Goal: Task Accomplishment & Management: Manage account settings

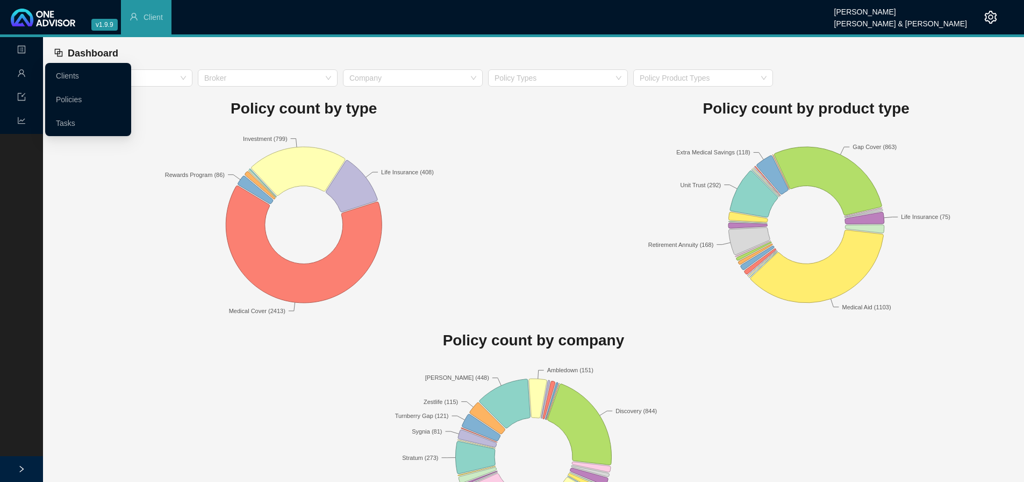
drag, startPoint x: 63, startPoint y: 70, endPoint x: 70, endPoint y: 71, distance: 7.5
click at [63, 71] on link "Clients" at bounding box center [67, 75] width 23 height 9
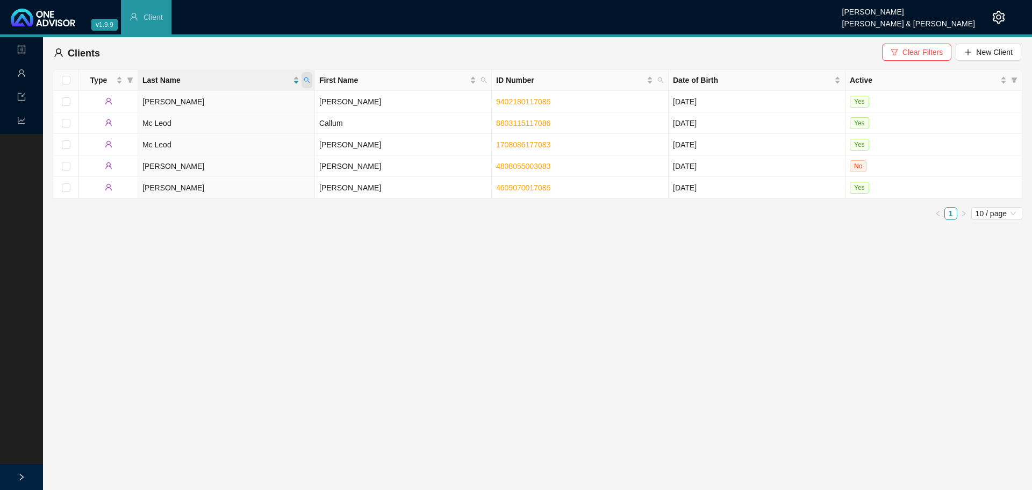
click at [310, 77] on icon "search" at bounding box center [307, 80] width 6 height 6
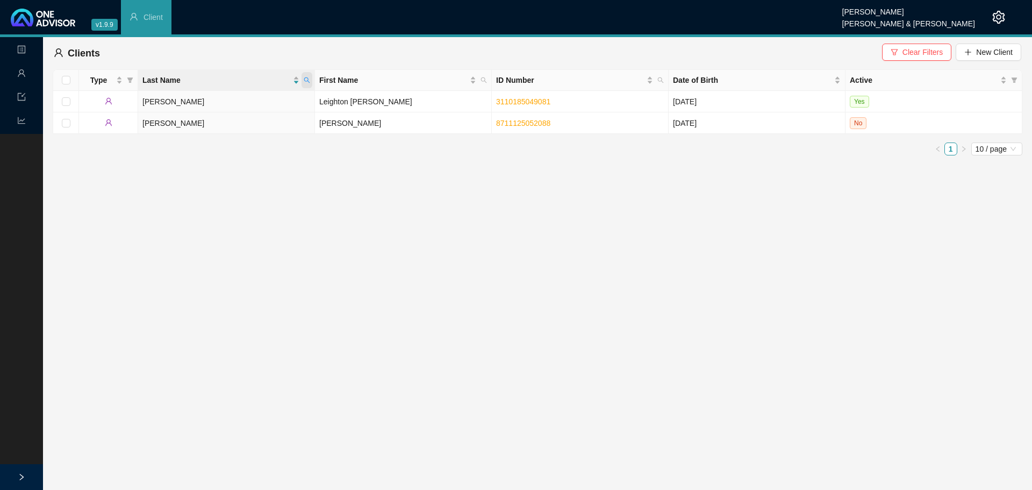
click at [308, 78] on icon "search" at bounding box center [307, 80] width 6 height 6
drag, startPoint x: 262, startPoint y: 102, endPoint x: 188, endPoint y: 95, distance: 75.0
click at [188, 95] on body "v1.9.9 [PERSON_NAME] & [PERSON_NAME] Client Landing Management Data Reports Cli…" at bounding box center [516, 245] width 1032 height 490
type input "[PERSON_NAME]"
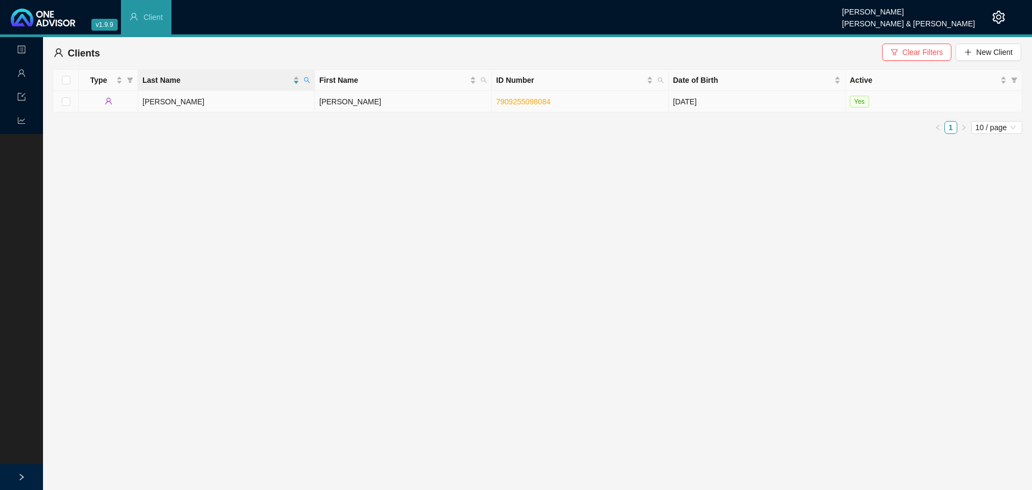
click at [218, 102] on td "[PERSON_NAME]" at bounding box center [226, 101] width 177 height 21
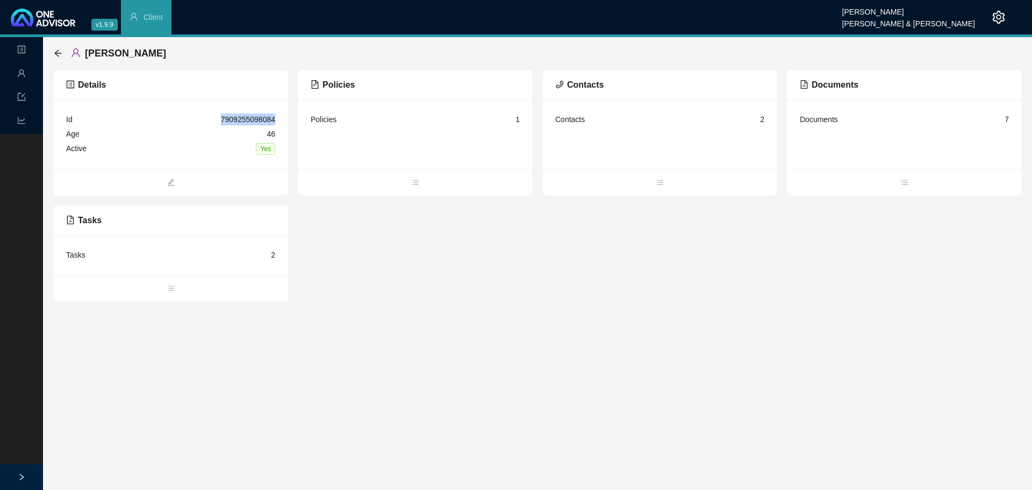
drag, startPoint x: 279, startPoint y: 121, endPoint x: 218, endPoint y: 122, distance: 61.3
click at [218, 122] on div "Id 7909255098084 Age [DEMOGRAPHIC_DATA] Active Yes" at bounding box center [170, 134] width 235 height 70
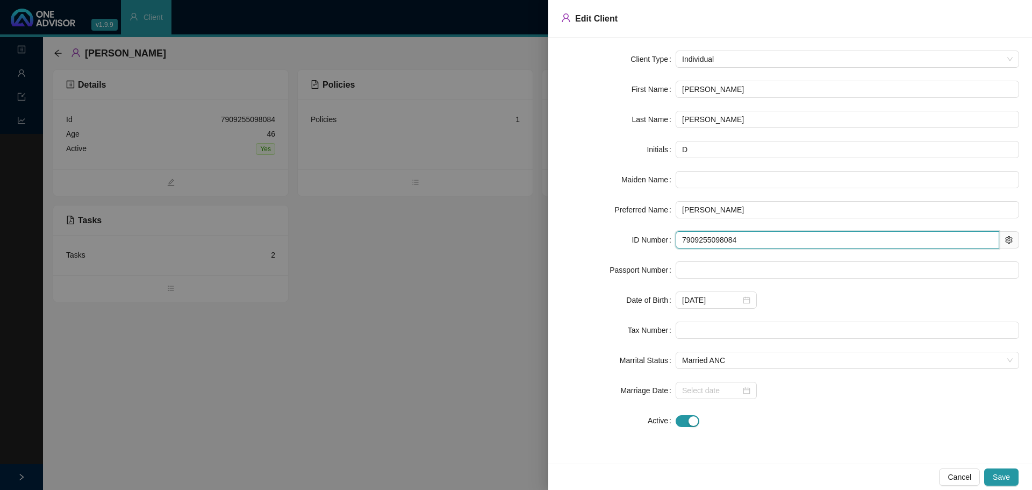
drag, startPoint x: 750, startPoint y: 238, endPoint x: 570, endPoint y: 239, distance: 180.6
click at [570, 239] on div "ID Number 7909255098084" at bounding box center [790, 239] width 458 height 17
click at [523, 274] on div at bounding box center [516, 245] width 1032 height 490
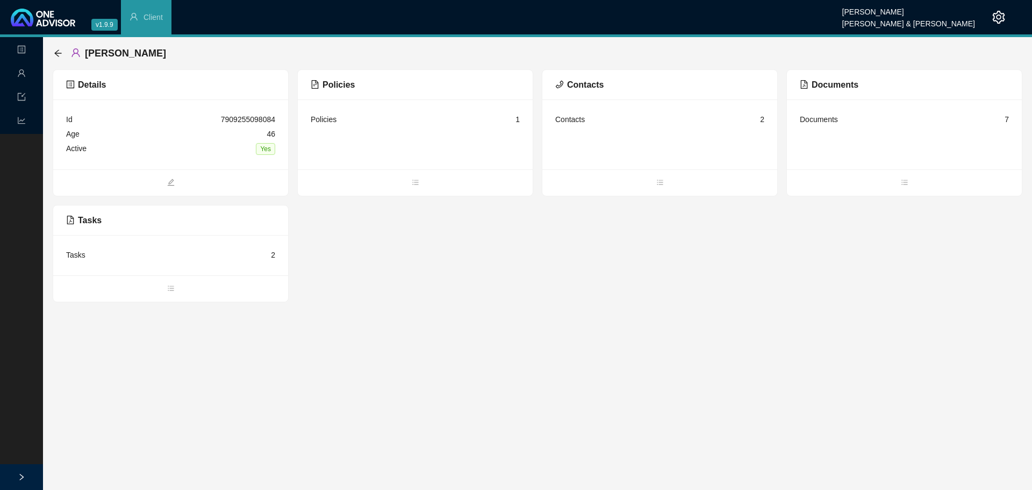
click at [78, 251] on div "Tasks" at bounding box center [75, 255] width 19 height 12
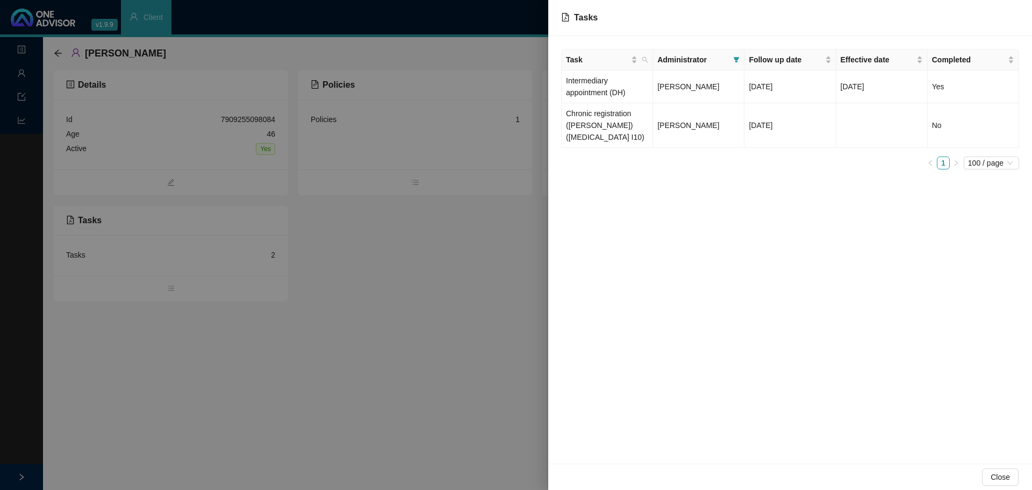
click at [152, 342] on div at bounding box center [516, 245] width 1032 height 490
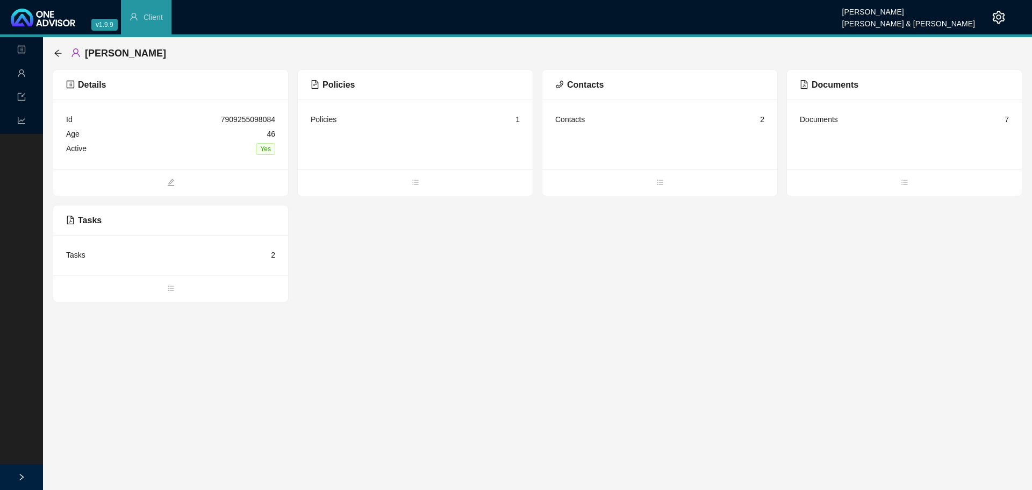
click at [55, 48] on div "[PERSON_NAME]" at bounding box center [113, 53] width 119 height 19
click at [56, 52] on icon "arrow-left" at bounding box center [58, 53] width 9 height 9
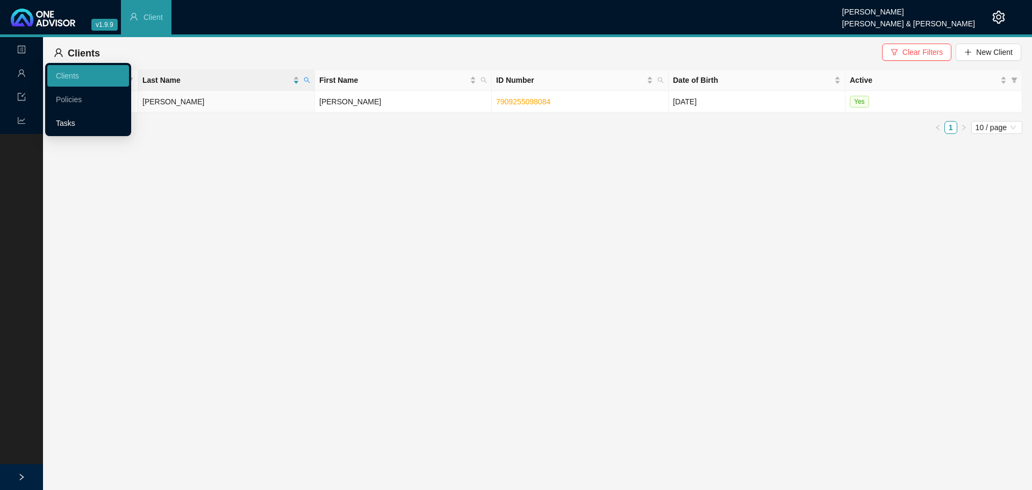
click at [72, 121] on link "Tasks" at bounding box center [65, 123] width 19 height 9
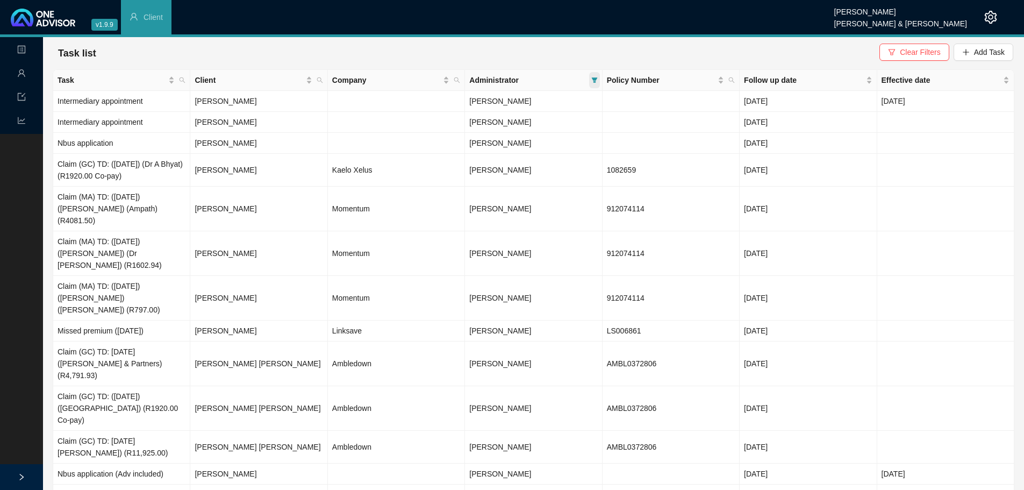
click at [596, 82] on icon "filter" at bounding box center [594, 80] width 6 height 6
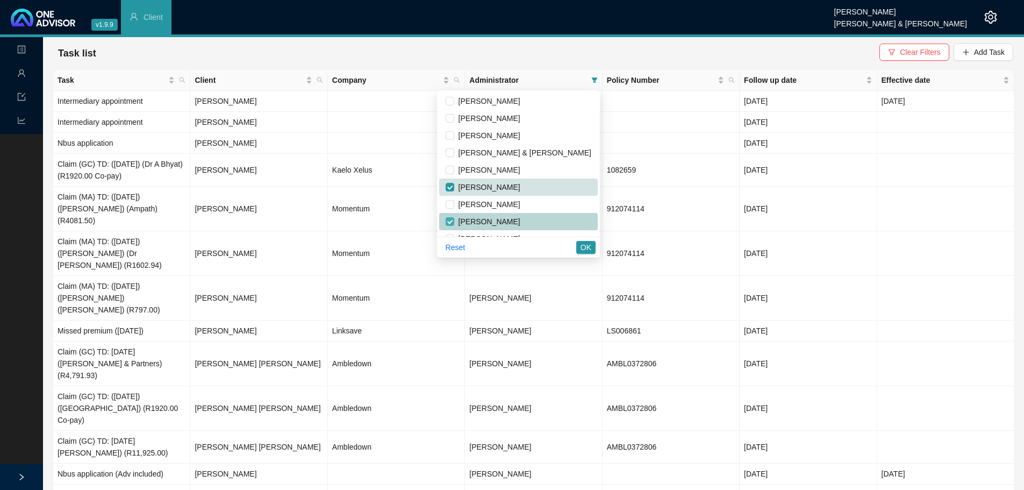
click at [454, 220] on input "checkbox" at bounding box center [450, 221] width 9 height 9
checkbox input "false"
click at [586, 245] on span "OK" at bounding box center [585, 247] width 11 height 12
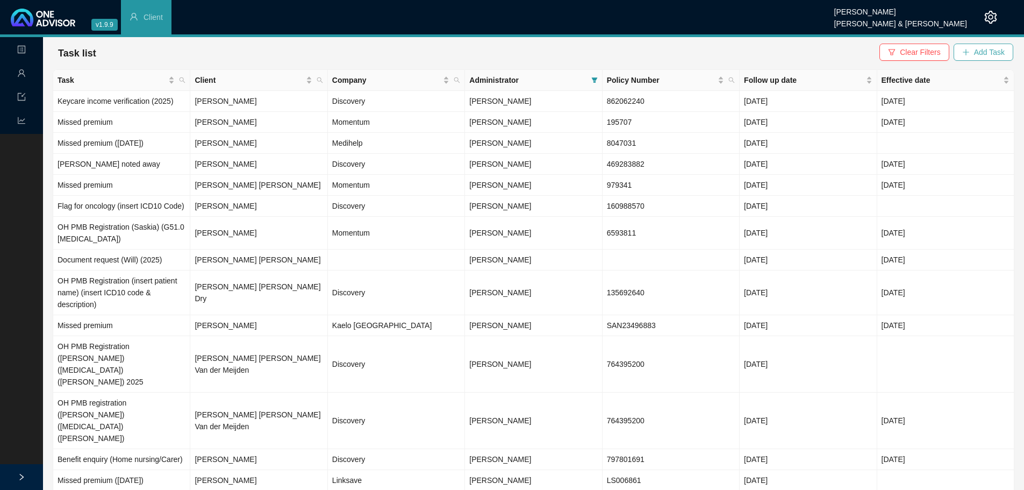
click at [993, 52] on span "Add Task" at bounding box center [989, 52] width 31 height 12
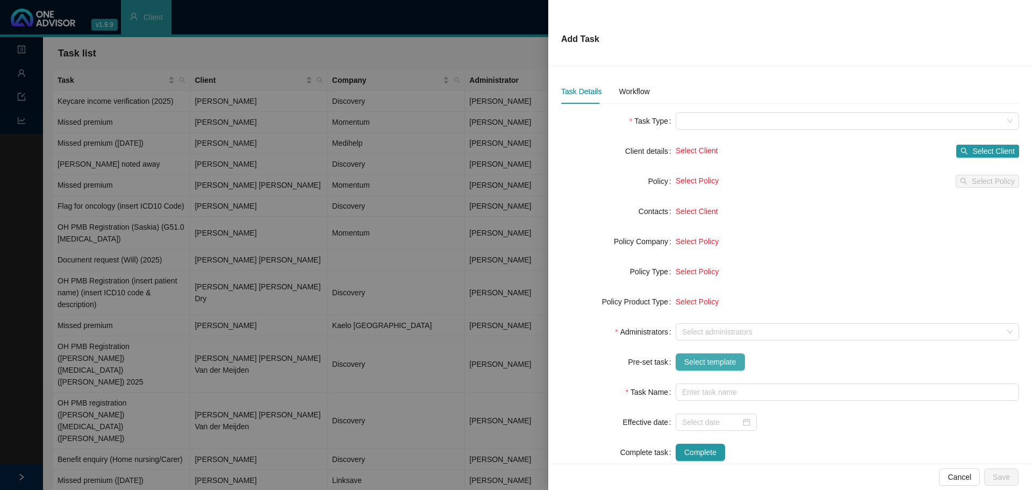
click at [718, 359] on span "Select template" at bounding box center [710, 362] width 52 height 12
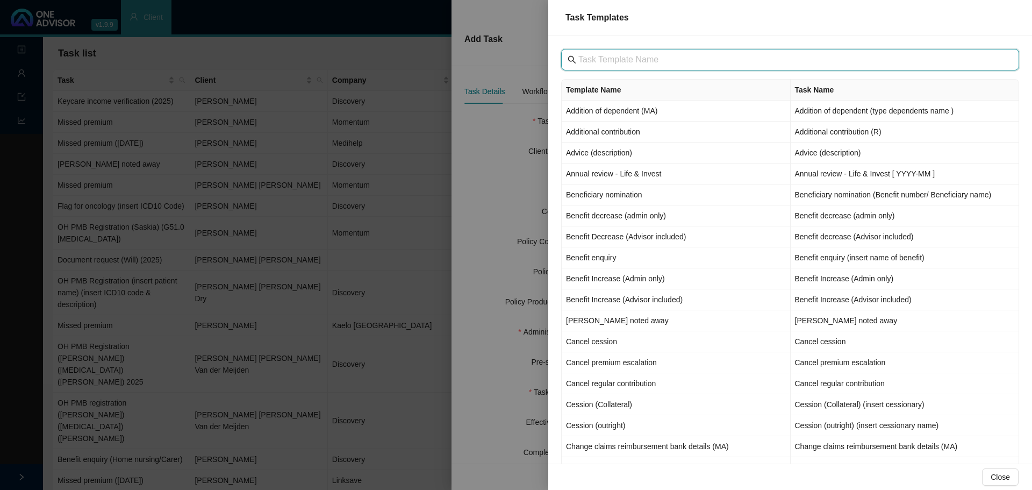
click at [596, 65] on input "text" at bounding box center [791, 59] width 426 height 13
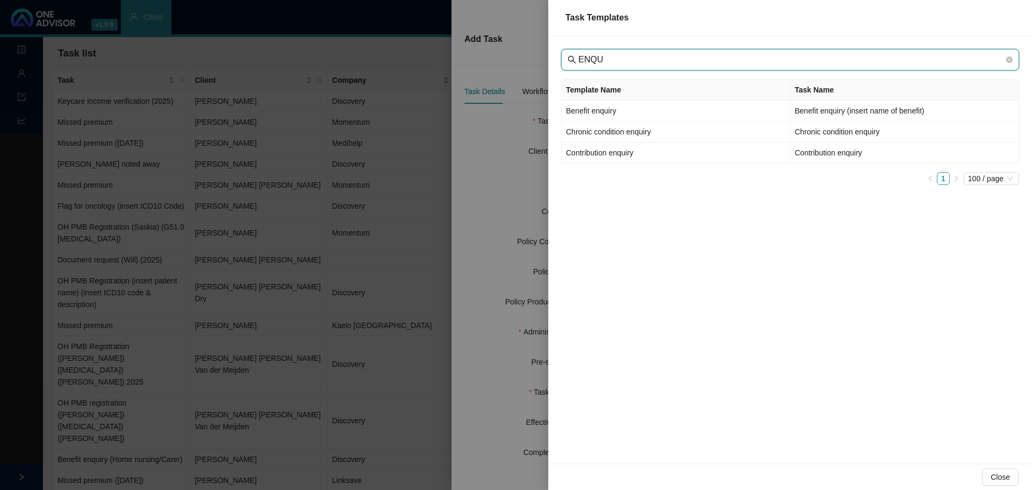
drag, startPoint x: 604, startPoint y: 62, endPoint x: 525, endPoint y: 55, distance: 78.7
click at [525, 55] on div "Task Templates ENQU Template Name Task Name Benefit enquiry Benefit enquiry (in…" at bounding box center [516, 245] width 1032 height 490
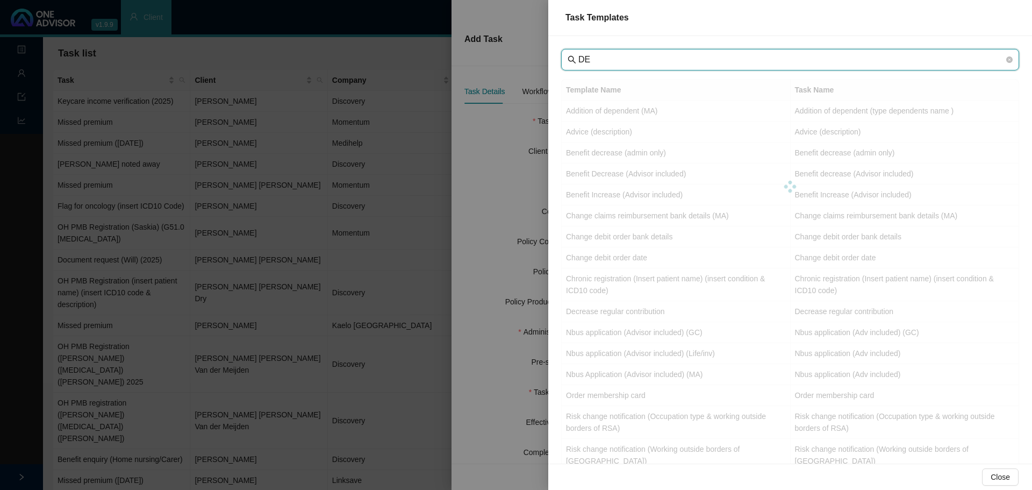
type input "D"
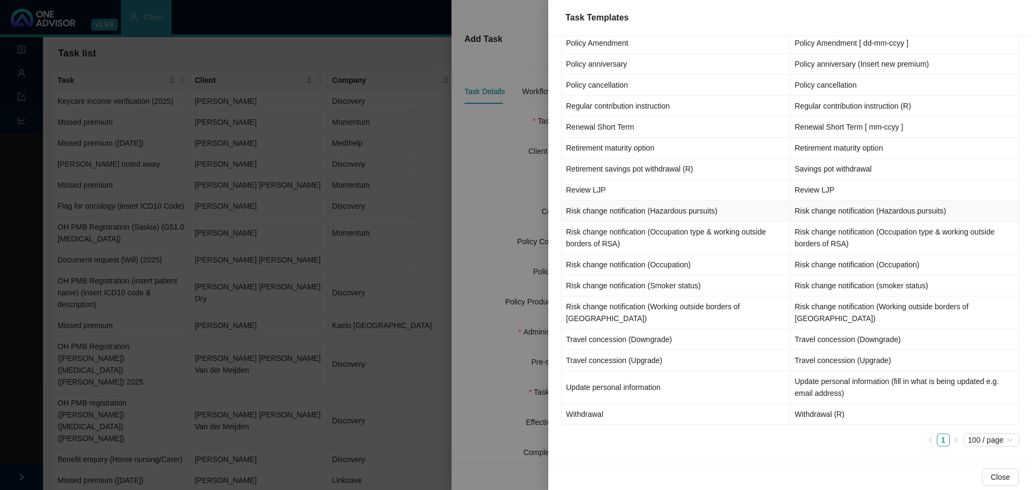
scroll to position [1081, 0]
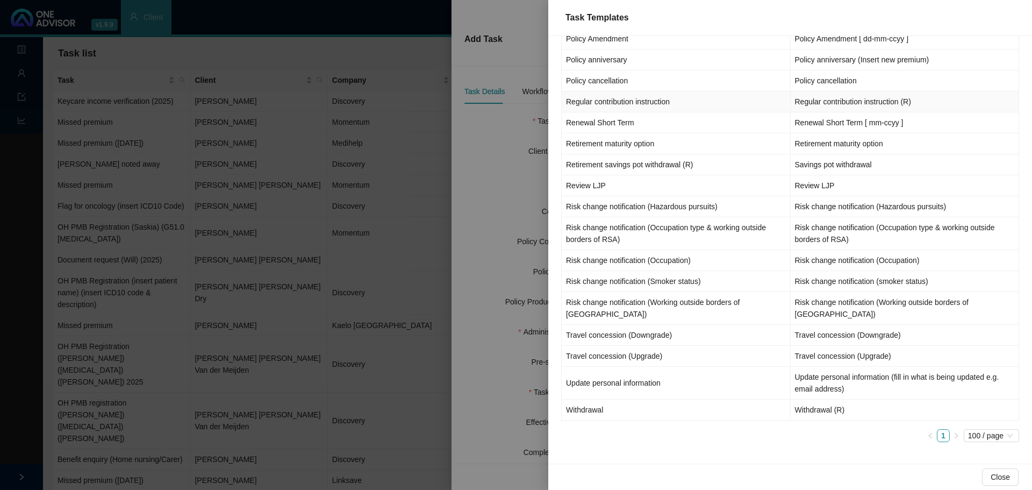
click at [625, 112] on td "Regular contribution instruction" at bounding box center [676, 101] width 229 height 21
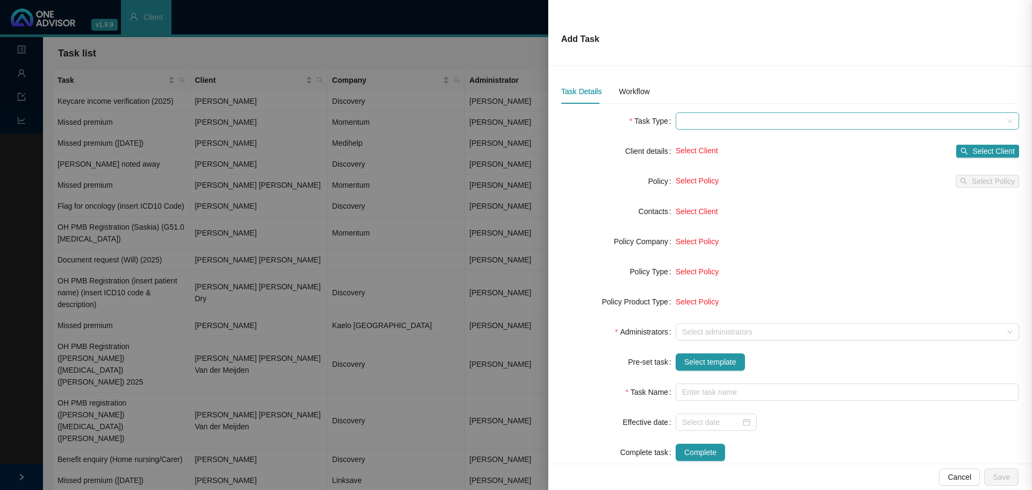
type input "Regular contribution instruction (R)"
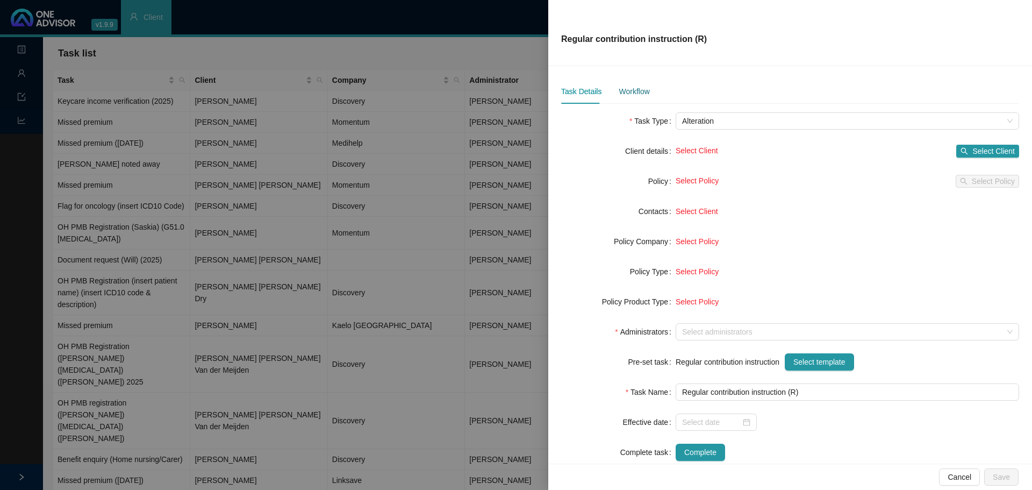
click at [637, 91] on div "Workflow" at bounding box center [634, 91] width 31 height 12
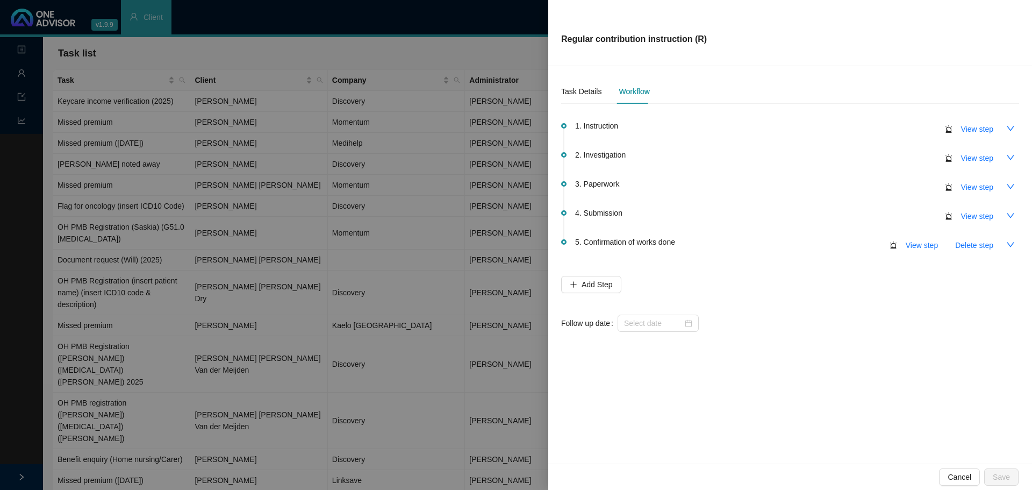
click at [428, 23] on div at bounding box center [516, 245] width 1032 height 490
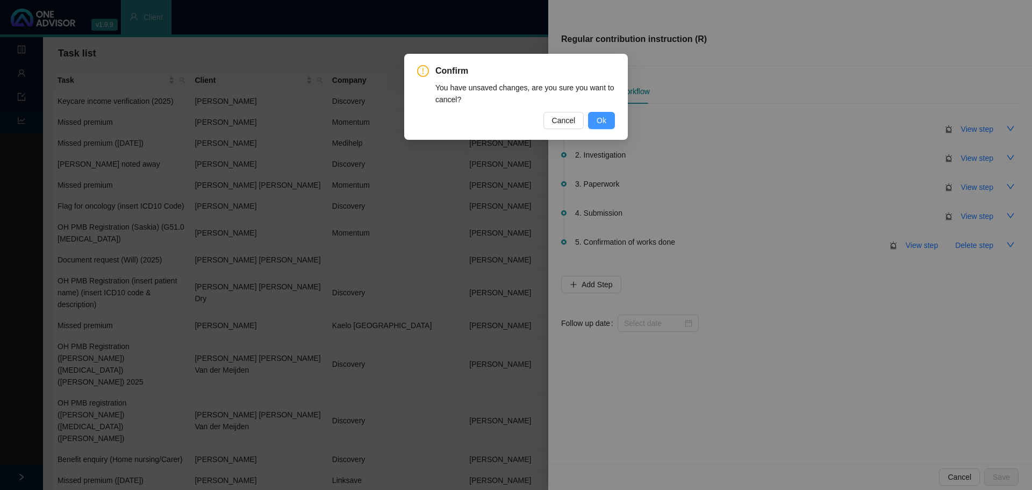
click at [599, 119] on span "Ok" at bounding box center [602, 120] width 10 height 12
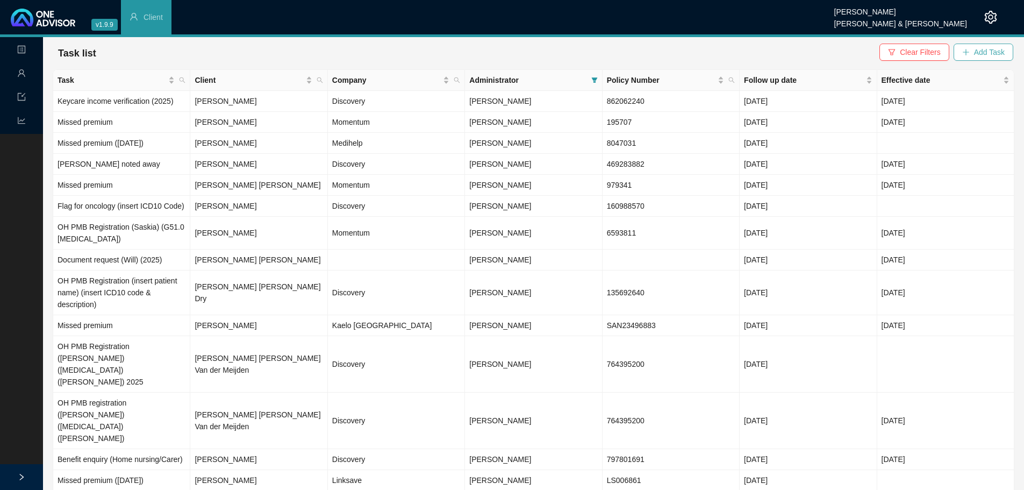
click at [982, 53] on span "Add Task" at bounding box center [989, 52] width 31 height 12
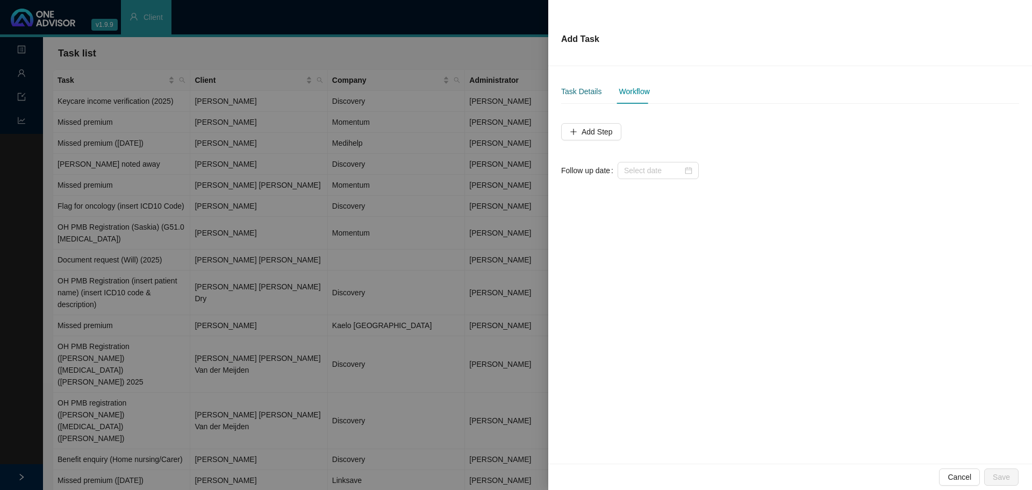
drag, startPoint x: 571, startPoint y: 89, endPoint x: 598, endPoint y: 103, distance: 29.6
click at [572, 89] on div "Task Details" at bounding box center [581, 91] width 40 height 12
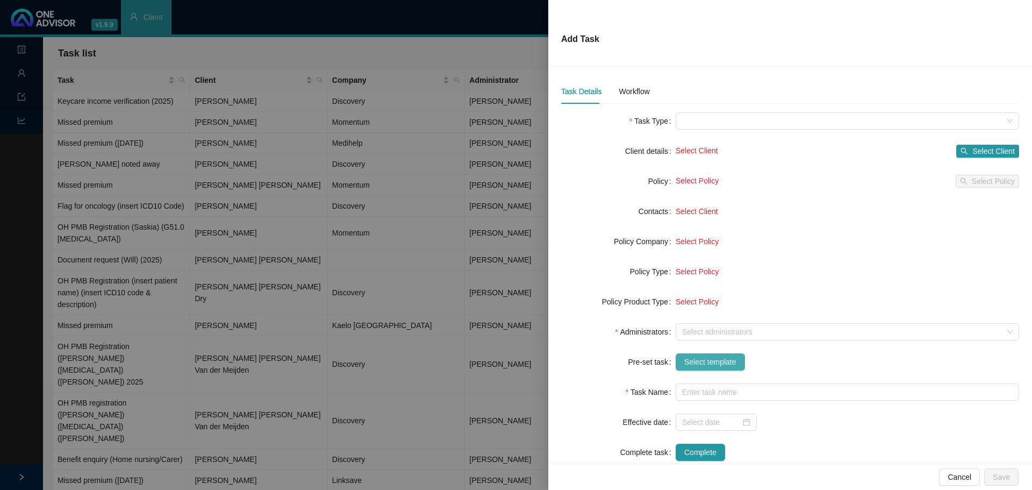
click at [699, 359] on span "Select template" at bounding box center [710, 362] width 52 height 12
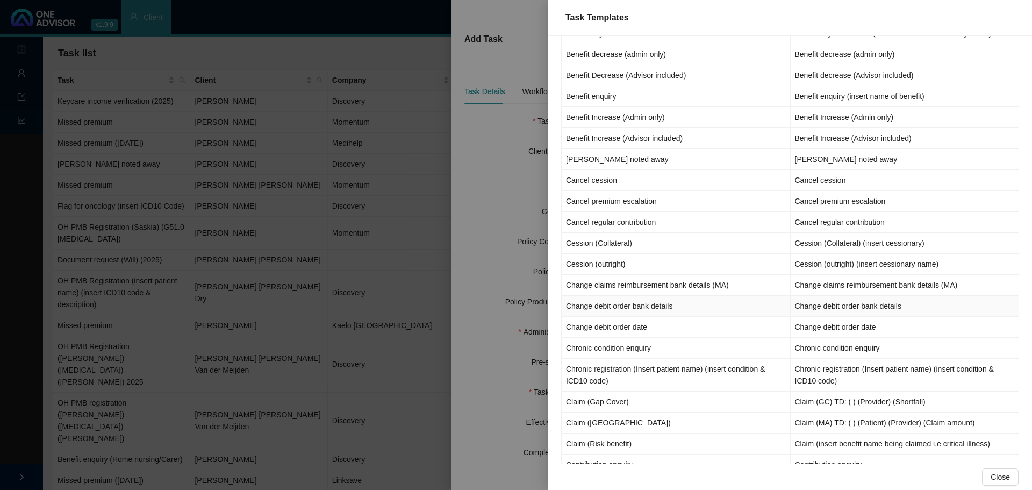
scroll to position [215, 0]
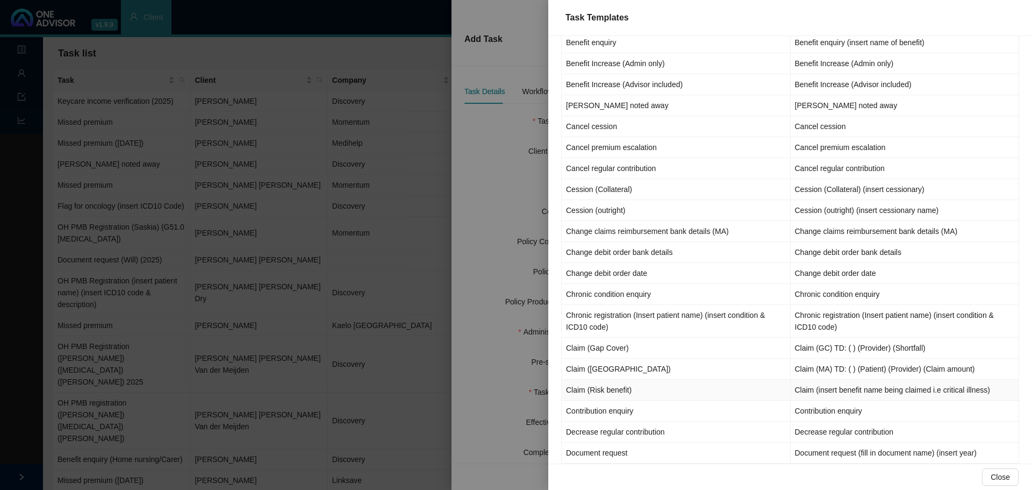
click at [619, 393] on td "Claim (Risk benefit)" at bounding box center [676, 389] width 229 height 21
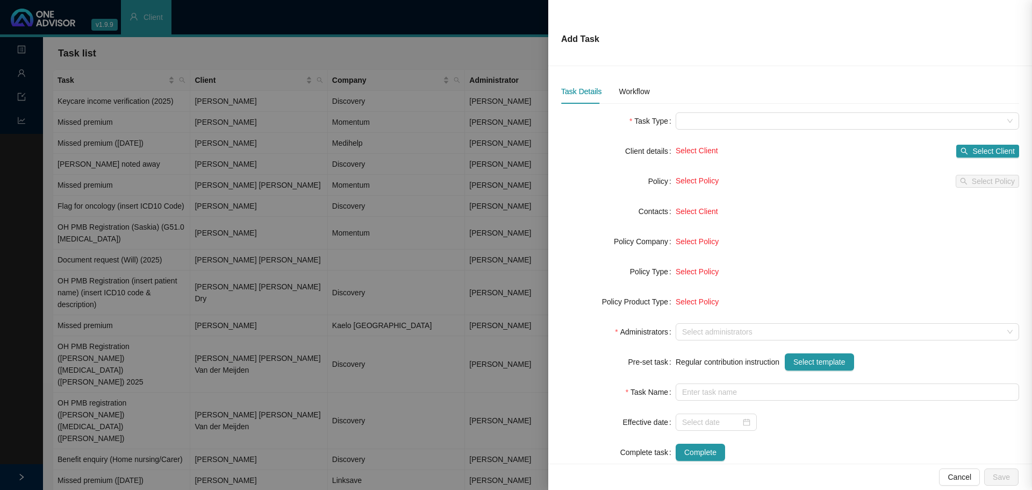
type input "Claim (insert benefit name being claimed i.e critical illness)"
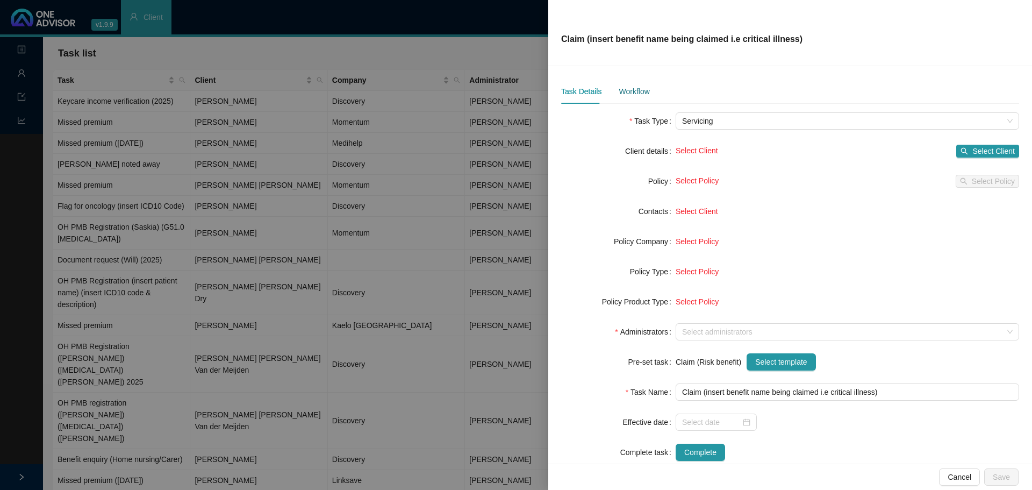
click at [642, 90] on div "Workflow" at bounding box center [634, 91] width 31 height 12
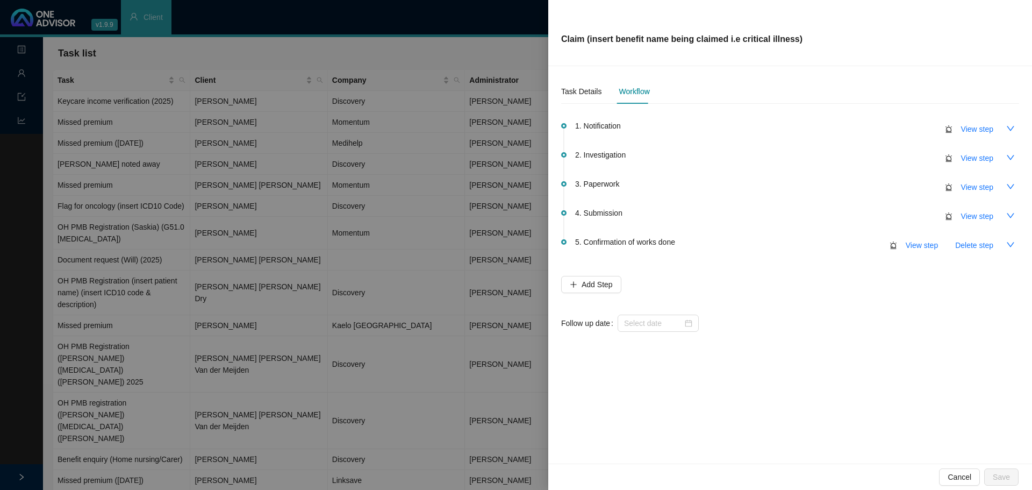
click at [509, 47] on div at bounding box center [516, 245] width 1032 height 490
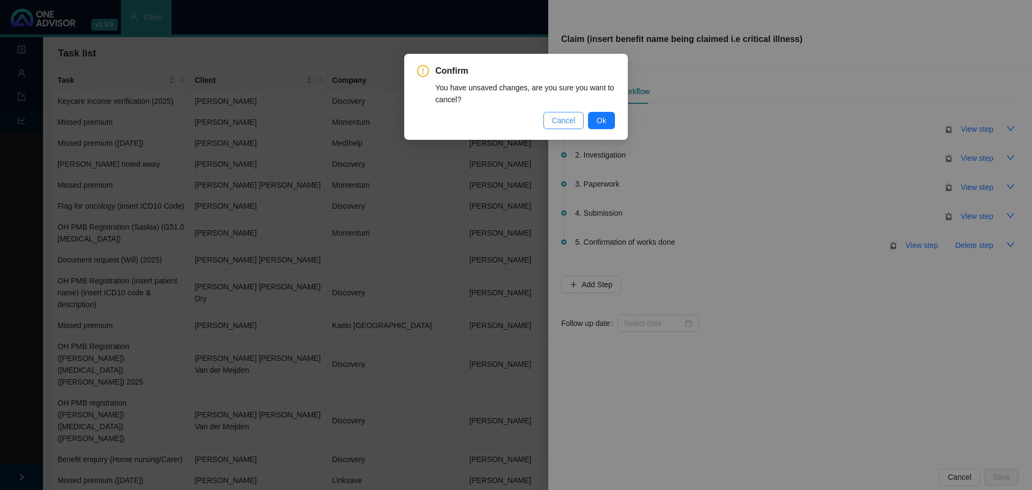
drag, startPoint x: 565, startPoint y: 120, endPoint x: 661, endPoint y: 185, distance: 115.7
click at [566, 120] on span "Cancel" at bounding box center [564, 120] width 24 height 12
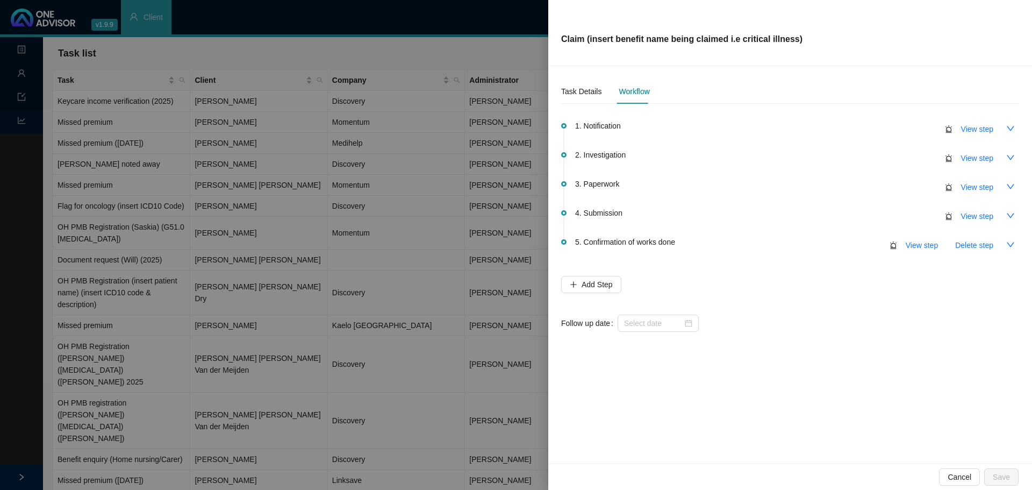
click at [360, 58] on div at bounding box center [516, 245] width 1032 height 490
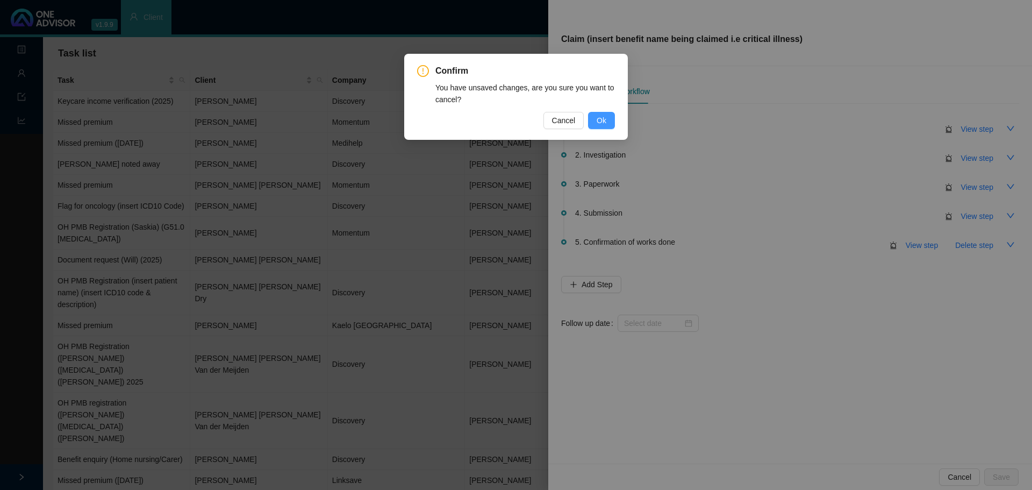
click at [602, 121] on span "Ok" at bounding box center [602, 120] width 10 height 12
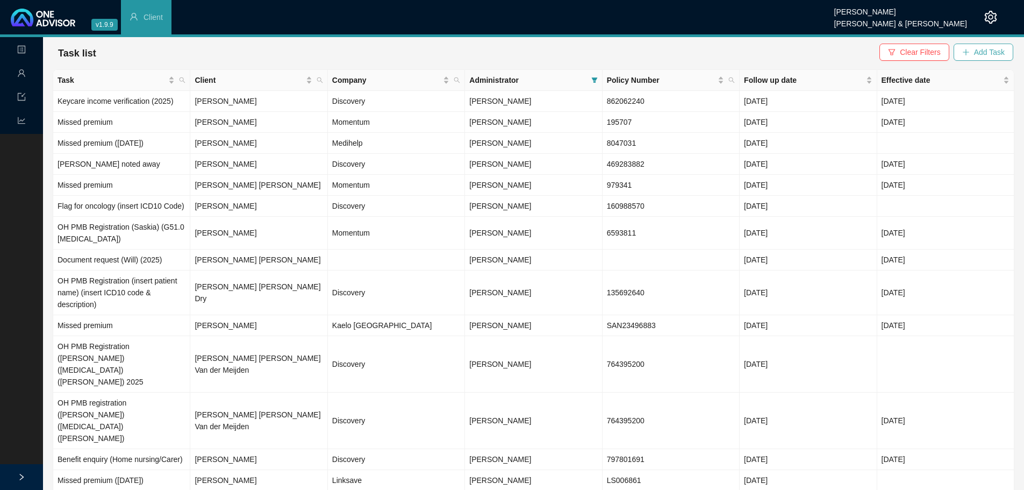
click at [994, 51] on span "Add Task" at bounding box center [989, 52] width 31 height 12
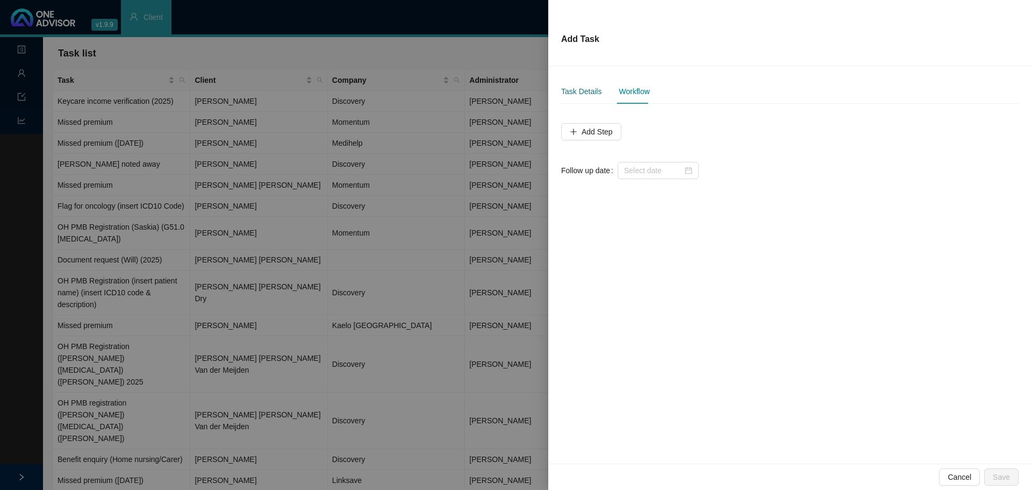
click at [585, 88] on div "Task Details" at bounding box center [581, 91] width 40 height 12
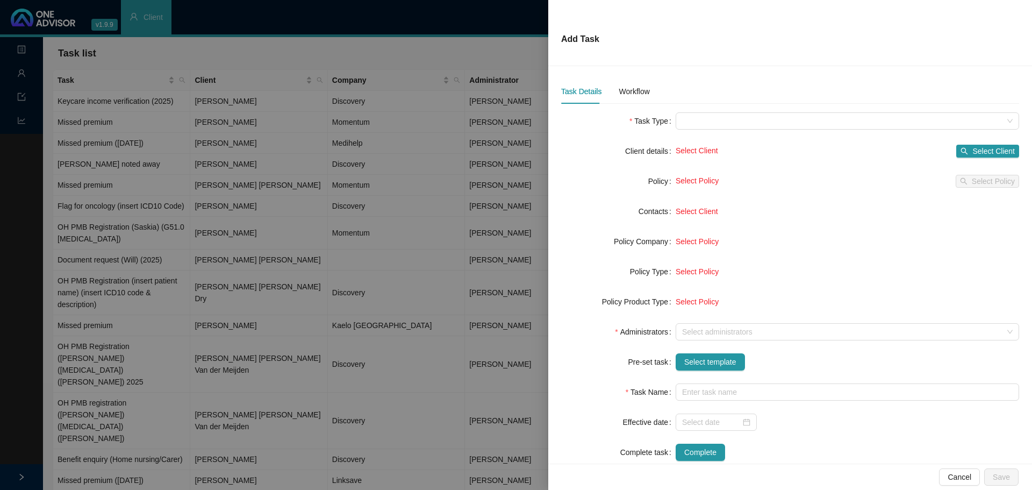
click at [346, 52] on div at bounding box center [516, 245] width 1032 height 490
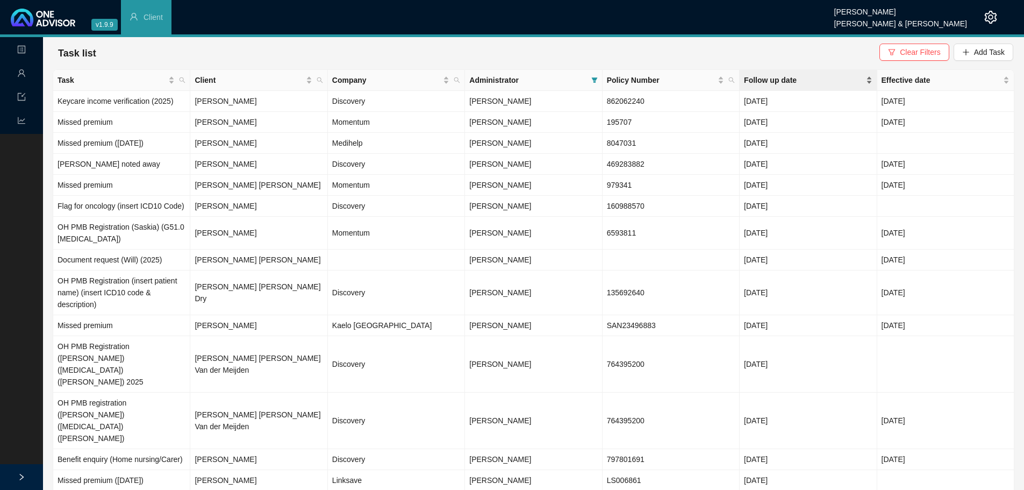
click at [754, 76] on span "Follow up date" at bounding box center [803, 80] width 119 height 12
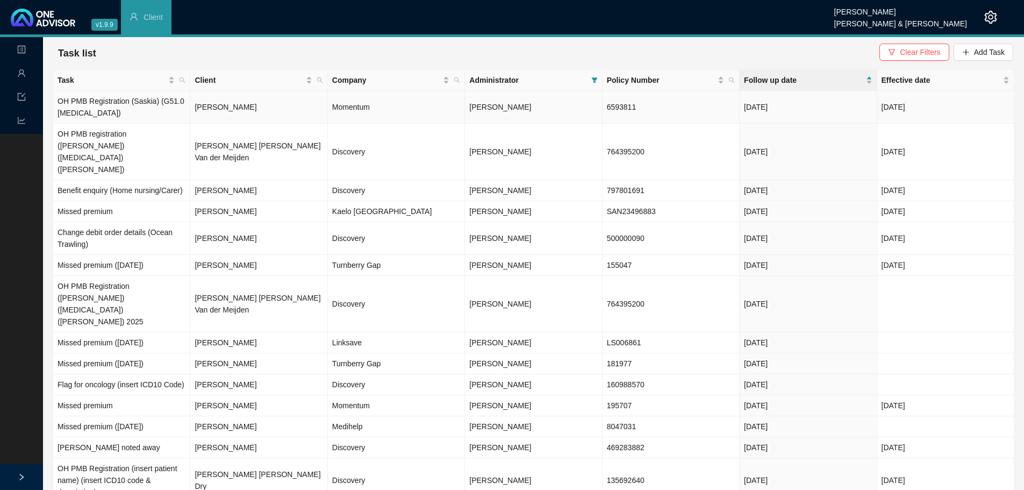
click at [248, 118] on td "[PERSON_NAME]" at bounding box center [258, 107] width 137 height 33
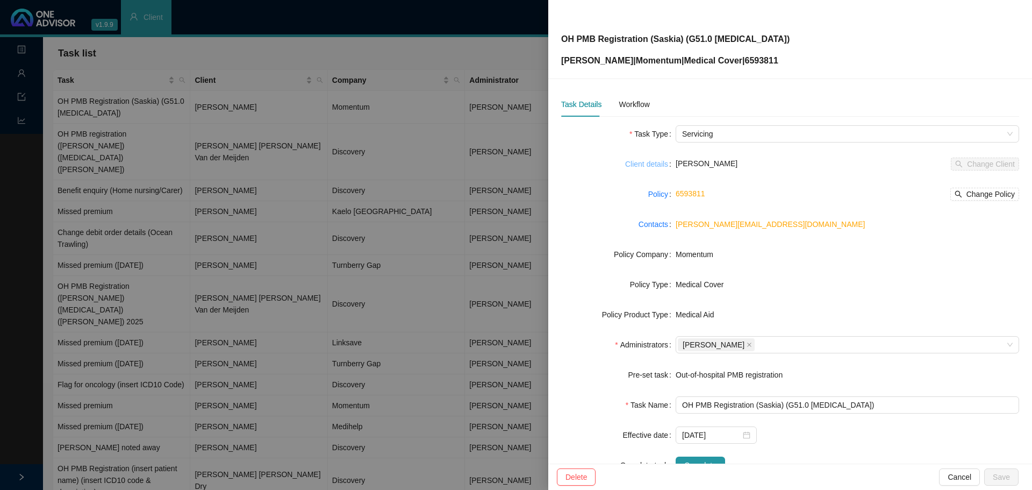
click at [652, 164] on link "Client details" at bounding box center [646, 164] width 43 height 12
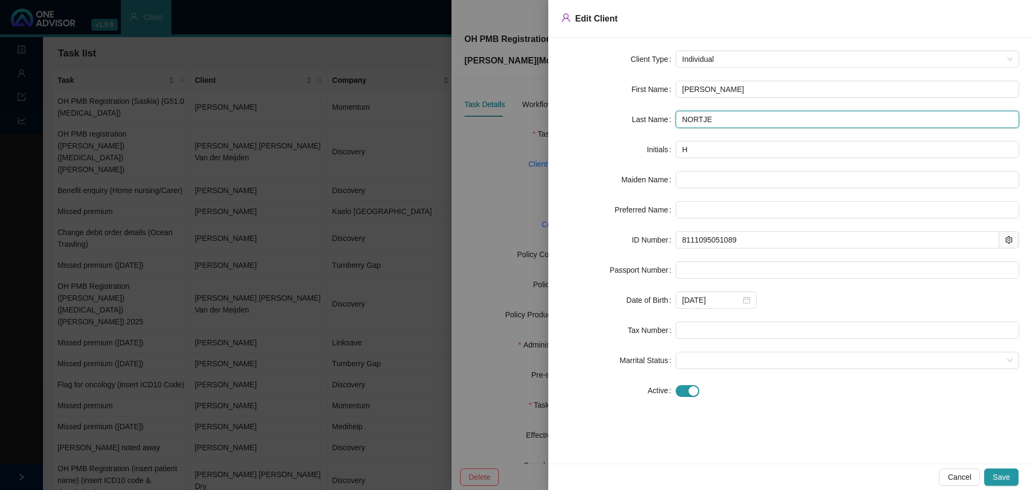
click at [719, 118] on input "NORTJE" at bounding box center [847, 119] width 343 height 17
drag, startPoint x: 711, startPoint y: 117, endPoint x: 616, endPoint y: 114, distance: 94.1
click at [615, 114] on div "Last Name [PERSON_NAME]" at bounding box center [790, 119] width 458 height 17
type input "Nortje"
drag, startPoint x: 597, startPoint y: 120, endPoint x: 681, endPoint y: 191, distance: 109.9
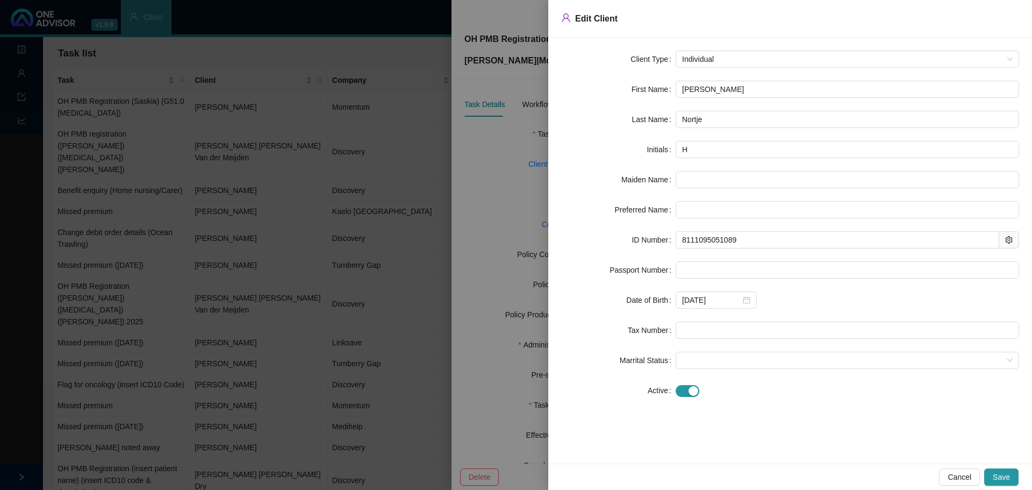
click at [597, 120] on div "Last Name" at bounding box center [618, 119] width 114 height 17
click at [997, 478] on span "Save" at bounding box center [1001, 477] width 17 height 12
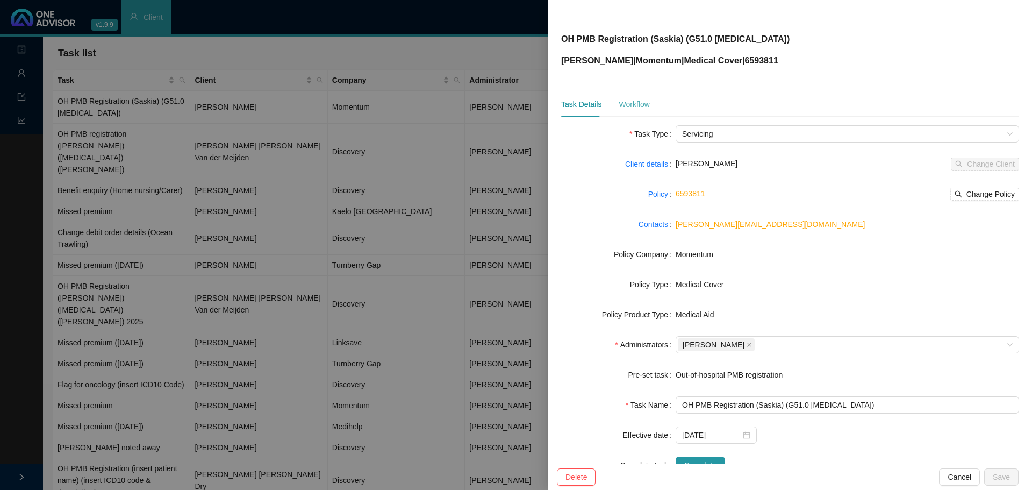
drag, startPoint x: 636, startPoint y: 98, endPoint x: 645, endPoint y: 97, distance: 9.7
click at [636, 98] on div "Workflow" at bounding box center [634, 104] width 31 height 25
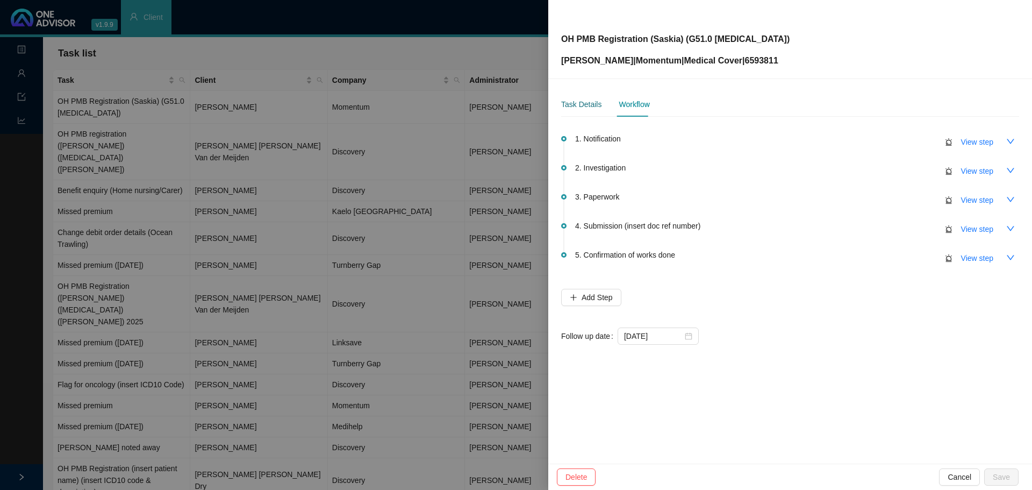
click at [584, 102] on div "Task Details" at bounding box center [581, 104] width 40 height 12
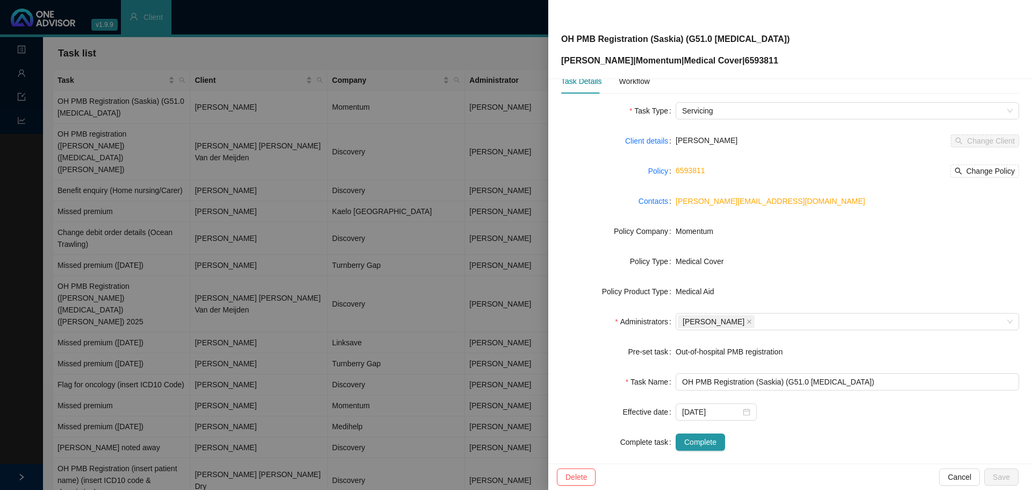
scroll to position [36, 0]
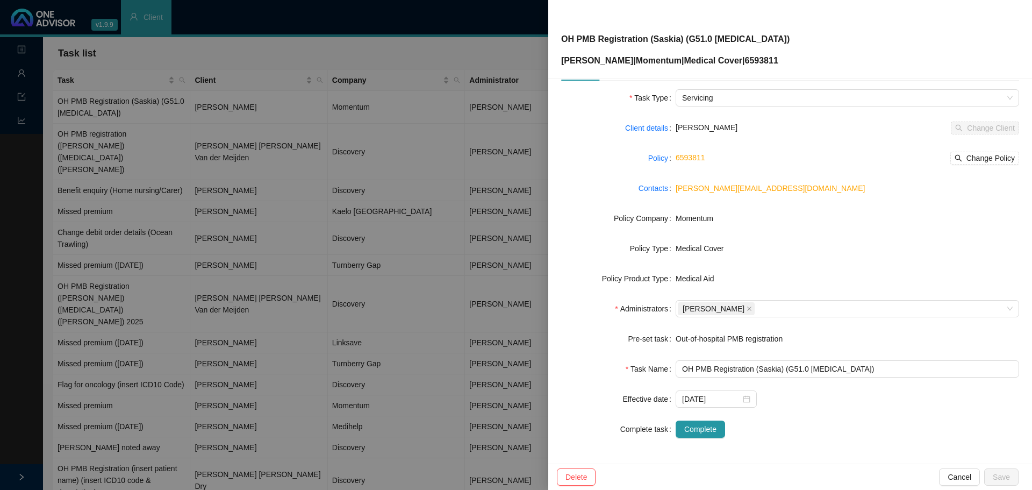
click at [579, 132] on div "Client details" at bounding box center [618, 127] width 114 height 17
drag, startPoint x: 388, startPoint y: 49, endPoint x: 389, endPoint y: 8, distance: 41.9
click at [389, 49] on div at bounding box center [516, 245] width 1032 height 490
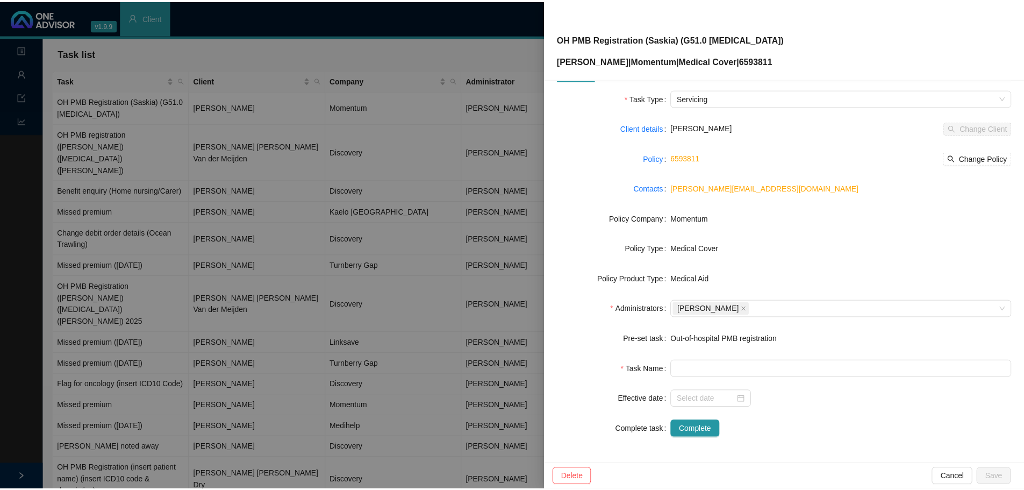
scroll to position [23, 0]
